Goal: Task Accomplishment & Management: Use online tool/utility

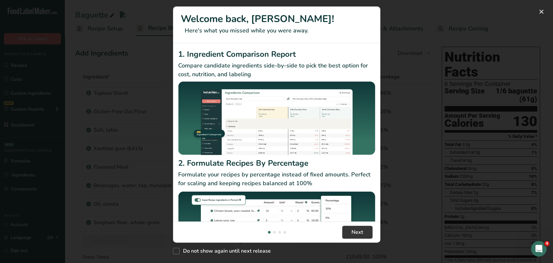
click at [463, 22] on div "New Features" at bounding box center [276, 131] width 553 height 263
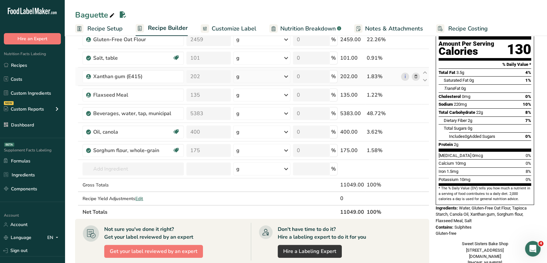
scroll to position [36, 0]
